Goal: Task Accomplishment & Management: Use online tool/utility

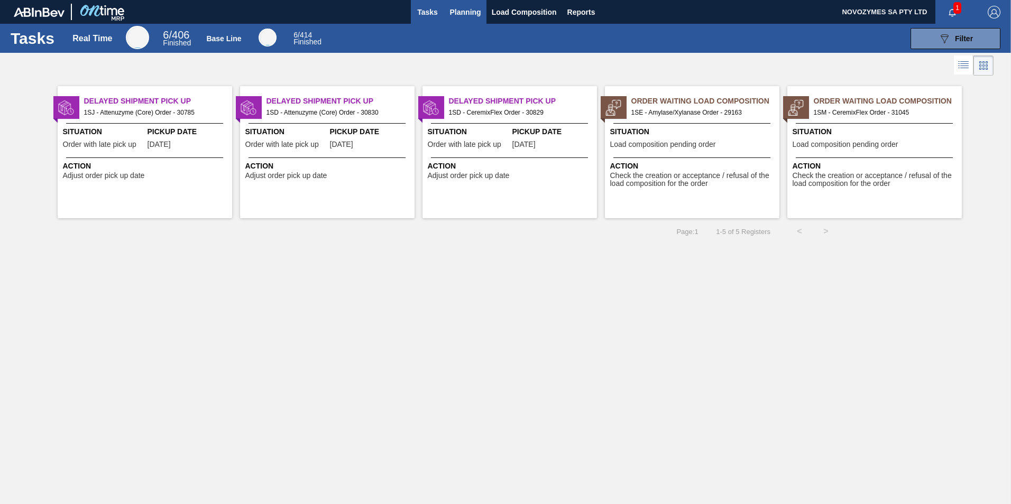
click at [478, 8] on span "Planning" at bounding box center [465, 12] width 31 height 13
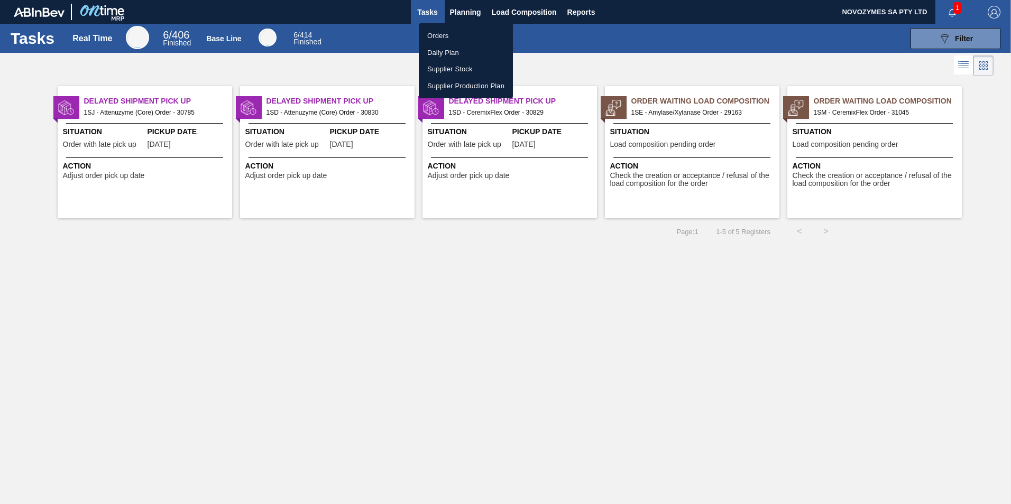
click at [458, 40] on li "Orders" at bounding box center [466, 35] width 94 height 17
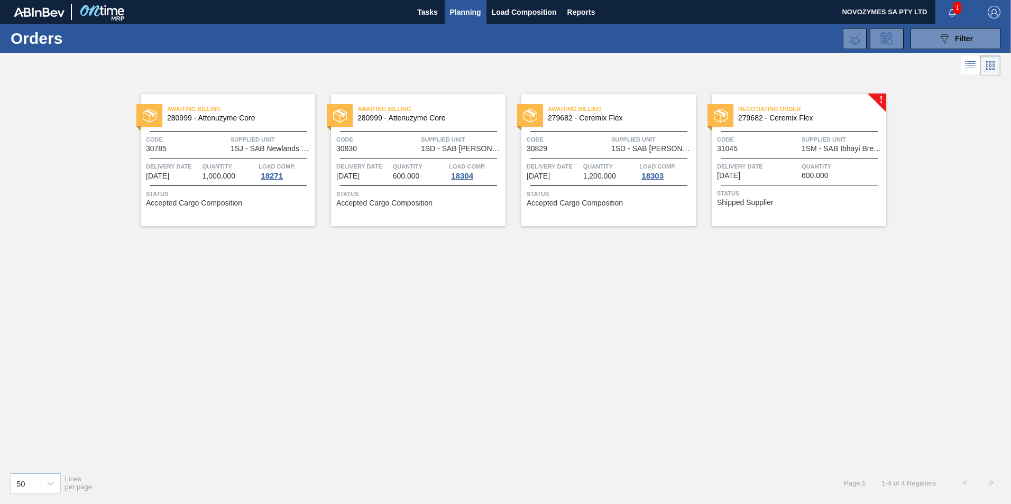
click at [813, 137] on span "Supplied Unit" at bounding box center [842, 139] width 82 height 11
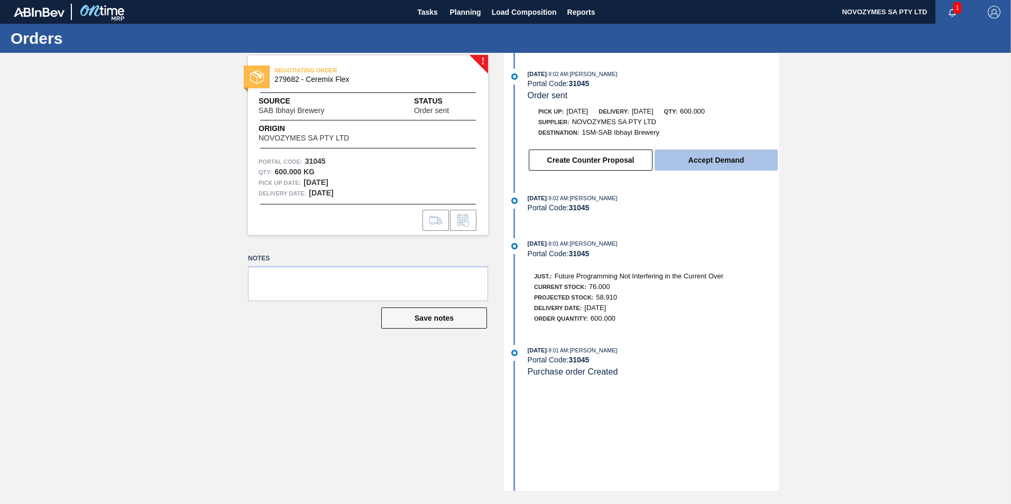
click at [710, 161] on button "Accept Demand" at bounding box center [715, 160] width 123 height 21
click at [715, 157] on button "Accept Demand" at bounding box center [715, 160] width 123 height 21
click at [705, 155] on button "Accept Demand" at bounding box center [715, 160] width 123 height 21
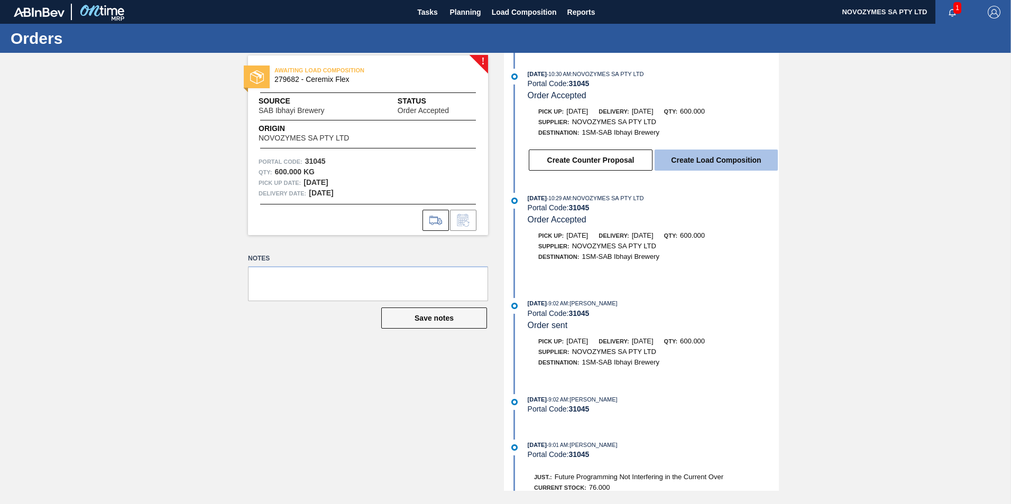
click at [721, 158] on button "Create Load Composition" at bounding box center [715, 160] width 123 height 21
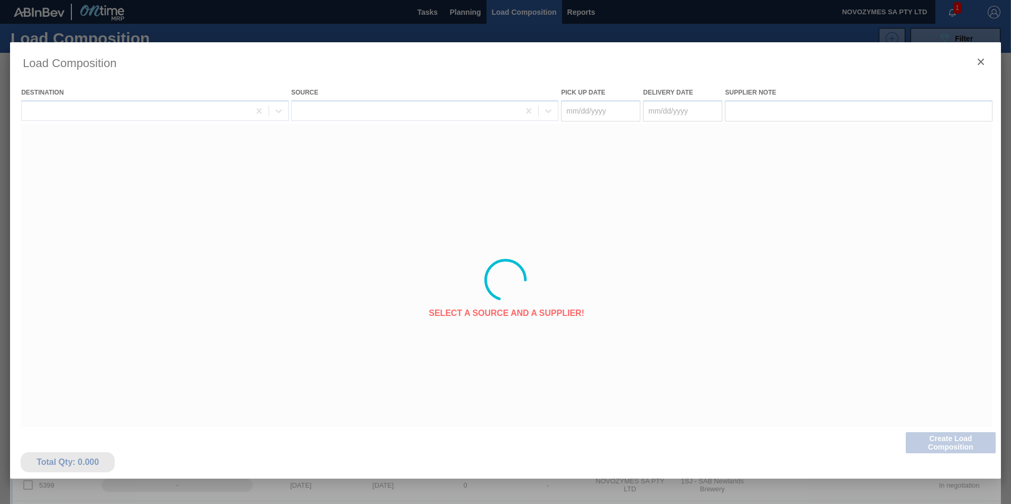
type Date "[DATE]"
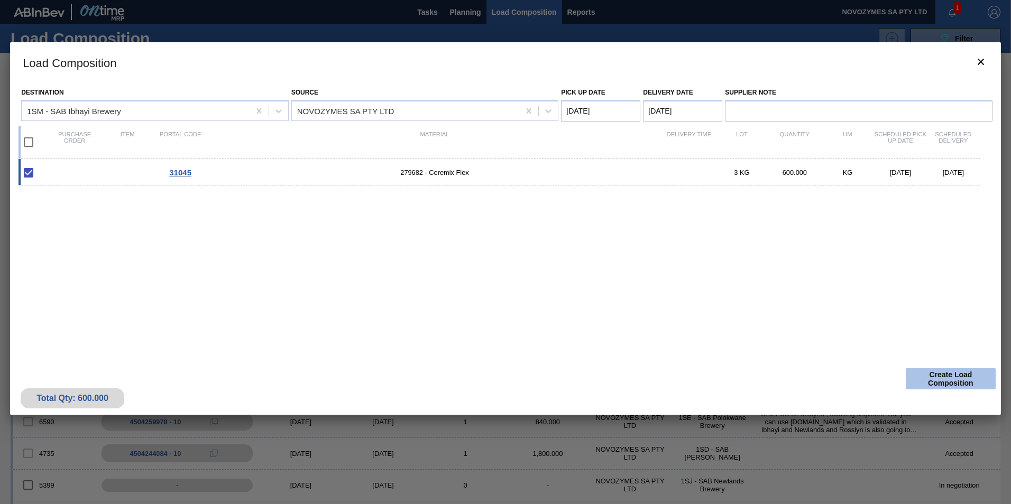
click at [944, 372] on button "Create Load Composition" at bounding box center [950, 378] width 90 height 21
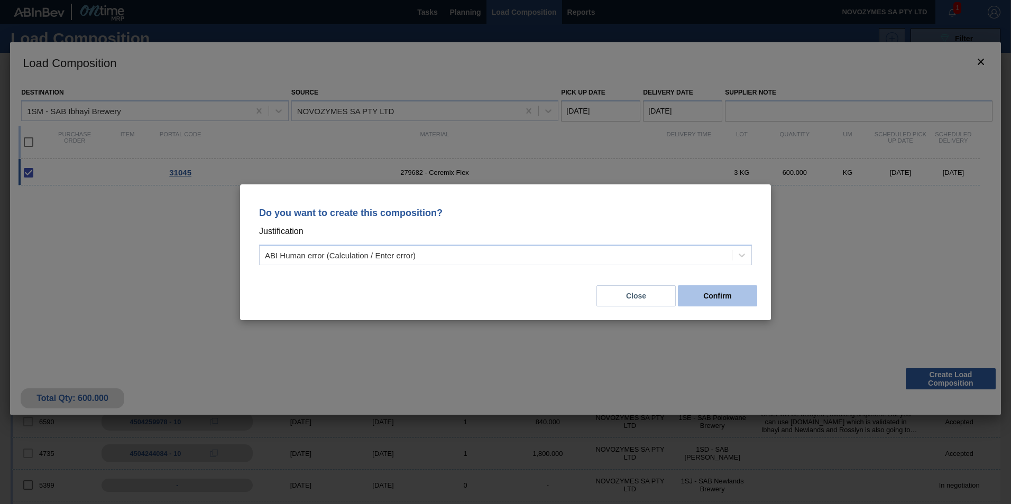
click at [720, 302] on button "Confirm" at bounding box center [717, 295] width 79 height 21
